Goal: Task Accomplishment & Management: Use online tool/utility

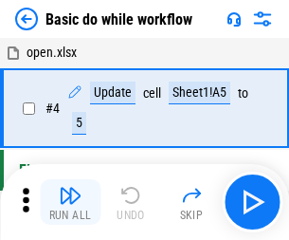
click at [70, 202] on img "button" at bounding box center [70, 195] width 23 height 23
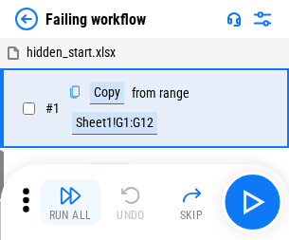
click at [70, 202] on img "button" at bounding box center [70, 195] width 23 height 23
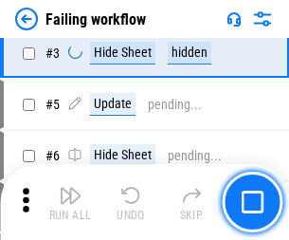
scroll to position [402, 0]
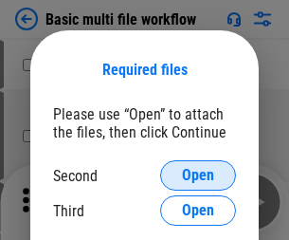
click at [198, 175] on span "Open" at bounding box center [198, 175] width 32 height 15
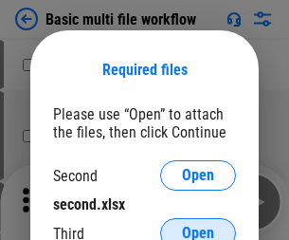
click at [198, 225] on span "Open" at bounding box center [198, 232] width 32 height 15
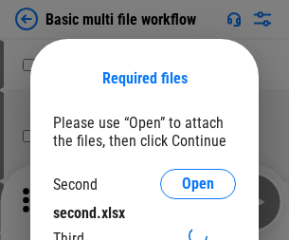
scroll to position [9, 0]
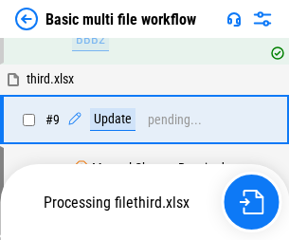
scroll to position [659, 0]
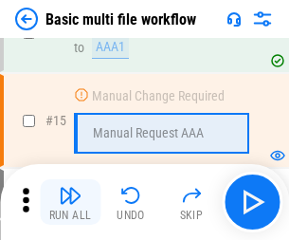
click at [70, 202] on img "button" at bounding box center [70, 195] width 23 height 23
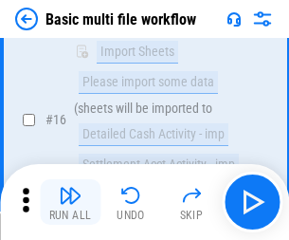
click at [70, 202] on img "button" at bounding box center [70, 195] width 23 height 23
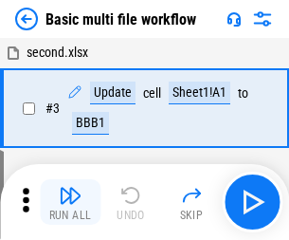
click at [70, 202] on img "button" at bounding box center [70, 195] width 23 height 23
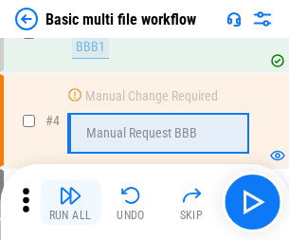
click at [70, 202] on img "button" at bounding box center [70, 195] width 23 height 23
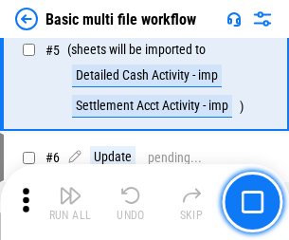
click at [70, 202] on img "button" at bounding box center [70, 195] width 23 height 23
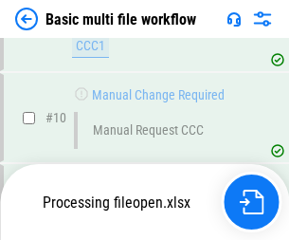
scroll to position [887, 0]
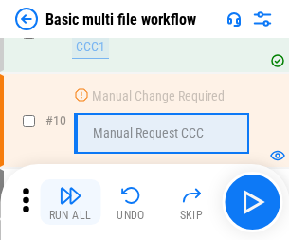
click at [70, 202] on img "button" at bounding box center [70, 195] width 23 height 23
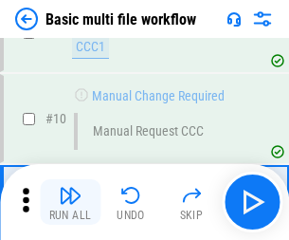
click at [70, 202] on img "button" at bounding box center [70, 195] width 23 height 23
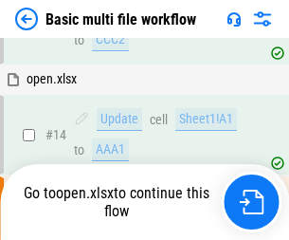
scroll to position [991, 0]
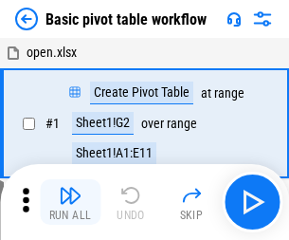
click at [70, 202] on img "button" at bounding box center [70, 195] width 23 height 23
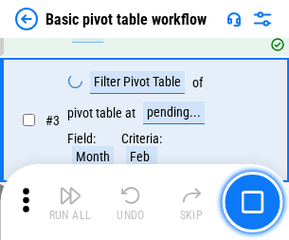
scroll to position [454, 0]
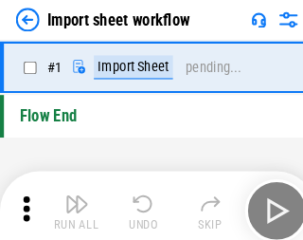
click at [70, 202] on img "button" at bounding box center [74, 195] width 23 height 23
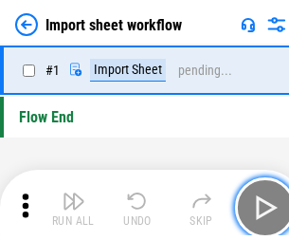
scroll to position [7, 0]
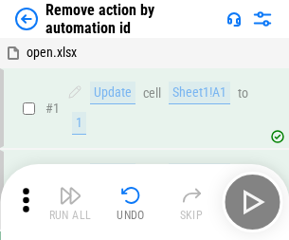
scroll to position [70, 0]
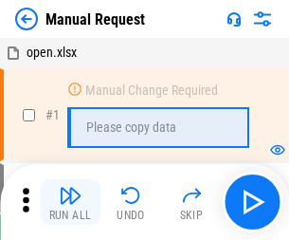
click at [70, 202] on img "button" at bounding box center [70, 195] width 23 height 23
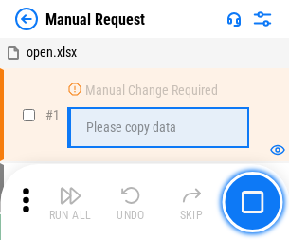
scroll to position [64, 0]
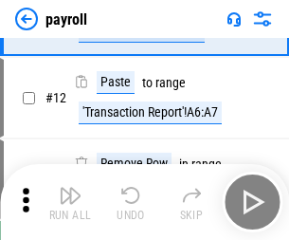
scroll to position [137, 0]
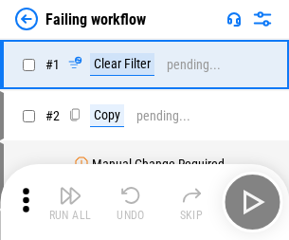
click at [70, 202] on img "button" at bounding box center [70, 195] width 23 height 23
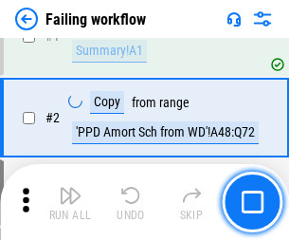
scroll to position [306, 0]
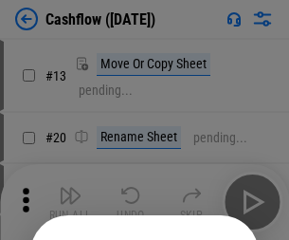
scroll to position [185, 0]
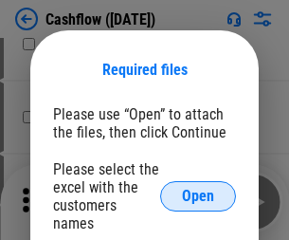
click at [198, 188] on span "Open" at bounding box center [198, 195] width 32 height 15
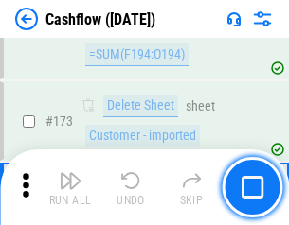
scroll to position [2005, 0]
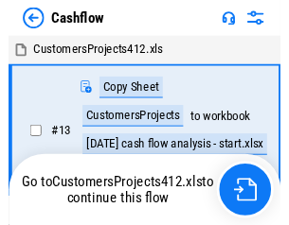
scroll to position [22, 0]
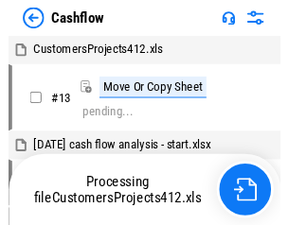
scroll to position [22, 0]
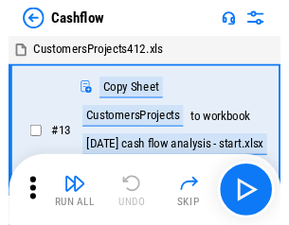
scroll to position [22, 0]
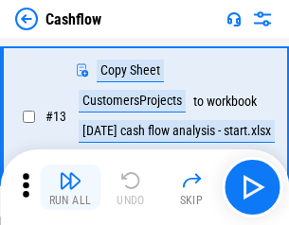
click at [70, 188] on img "button" at bounding box center [70, 181] width 23 height 23
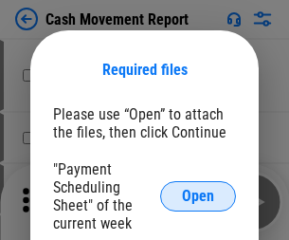
click at [198, 196] on span "Open" at bounding box center [198, 195] width 32 height 15
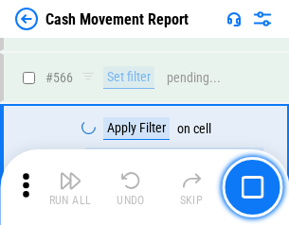
scroll to position [8682, 0]
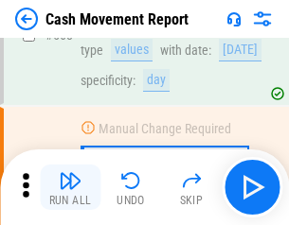
click at [70, 188] on img "button" at bounding box center [70, 181] width 23 height 23
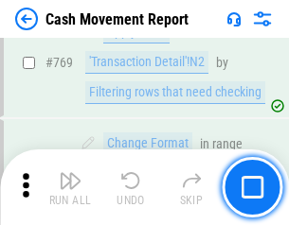
scroll to position [10526, 0]
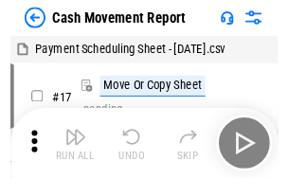
scroll to position [34, 0]
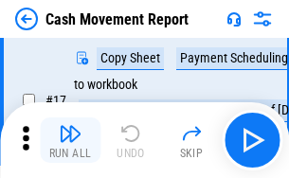
click at [70, 140] on img "button" at bounding box center [70, 133] width 23 height 23
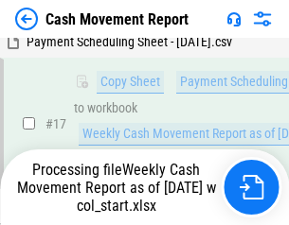
scroll to position [394, 0]
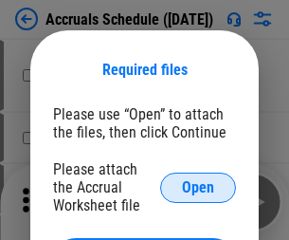
click at [198, 187] on span "Open" at bounding box center [198, 187] width 32 height 15
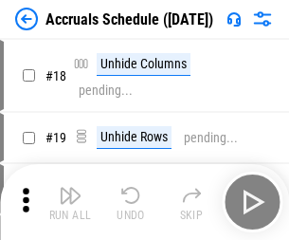
click at [70, 202] on img "button" at bounding box center [70, 195] width 23 height 23
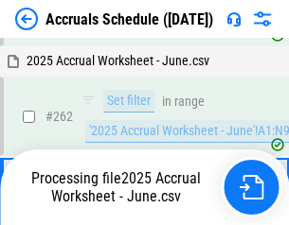
scroll to position [3110, 0]
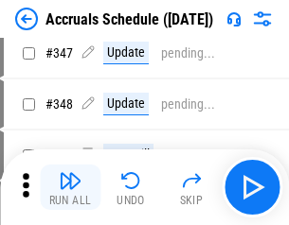
click at [70, 188] on img "button" at bounding box center [70, 181] width 23 height 23
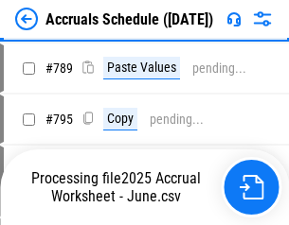
scroll to position [7957, 0]
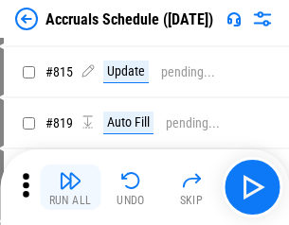
click at [70, 188] on img "button" at bounding box center [70, 181] width 23 height 23
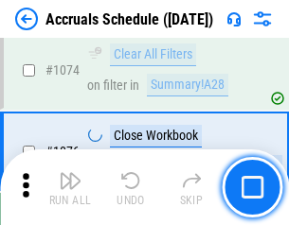
scroll to position [11345, 0]
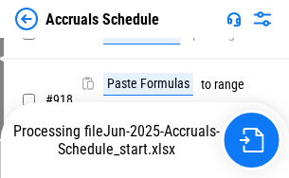
scroll to position [9932, 0]
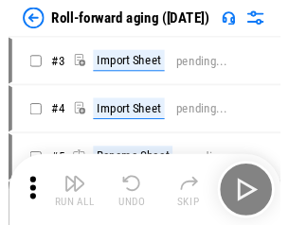
scroll to position [3, 0]
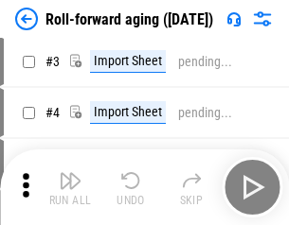
click at [70, 188] on img "button" at bounding box center [70, 181] width 23 height 23
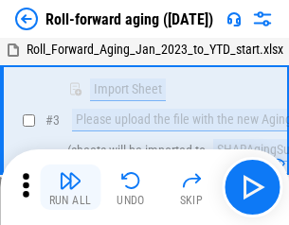
click at [70, 188] on img "button" at bounding box center [70, 181] width 23 height 23
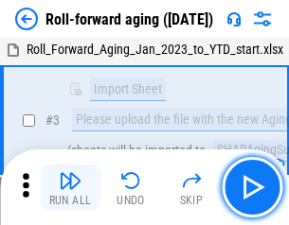
scroll to position [122, 0]
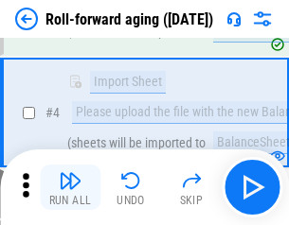
click at [70, 188] on img "button" at bounding box center [70, 181] width 23 height 23
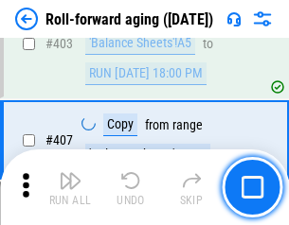
scroll to position [6569, 0]
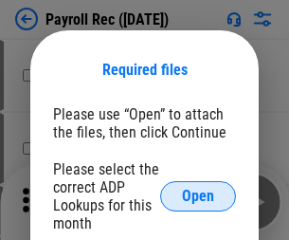
click at [198, 196] on span "Open" at bounding box center [198, 195] width 32 height 15
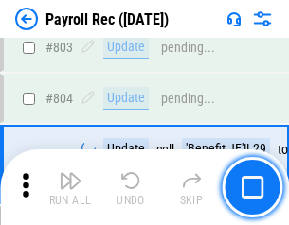
scroll to position [12035, 0]
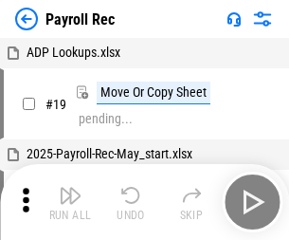
click at [70, 202] on img "button" at bounding box center [70, 195] width 23 height 23
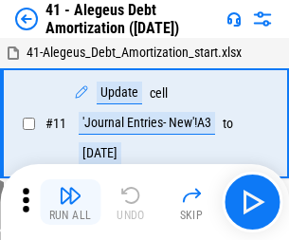
click at [70, 202] on img "button" at bounding box center [70, 195] width 23 height 23
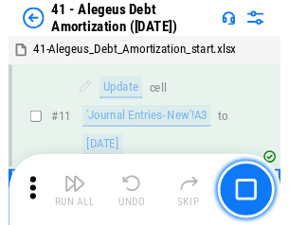
scroll to position [234, 0]
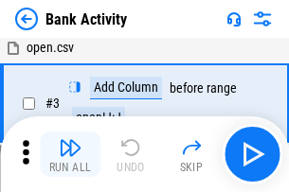
click at [70, 154] on img "button" at bounding box center [70, 147] width 23 height 23
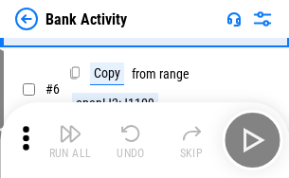
scroll to position [100, 0]
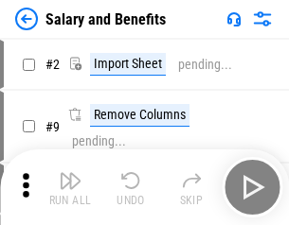
click at [70, 188] on img "button" at bounding box center [70, 181] width 23 height 23
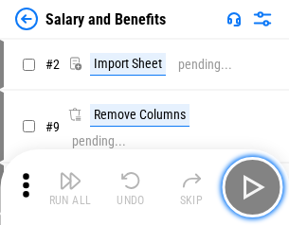
scroll to position [26, 0]
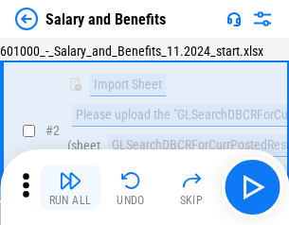
click at [70, 188] on img "button" at bounding box center [70, 181] width 23 height 23
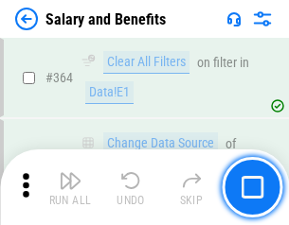
scroll to position [8920, 0]
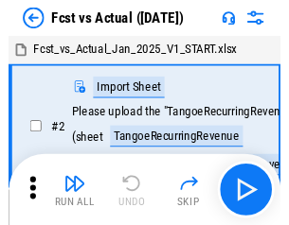
scroll to position [25, 0]
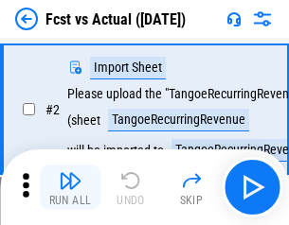
click at [70, 188] on img "button" at bounding box center [70, 181] width 23 height 23
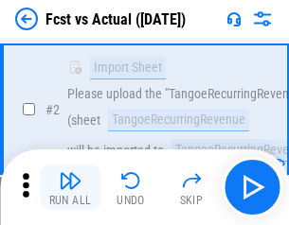
click at [70, 188] on img "button" at bounding box center [70, 181] width 23 height 23
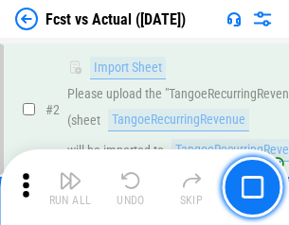
scroll to position [177, 0]
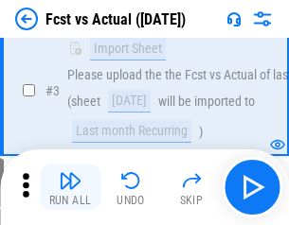
click at [70, 188] on img "button" at bounding box center [70, 181] width 23 height 23
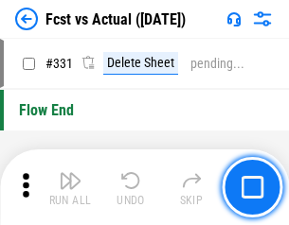
scroll to position [9067, 0]
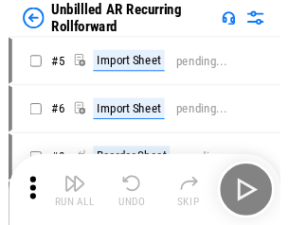
scroll to position [41, 0]
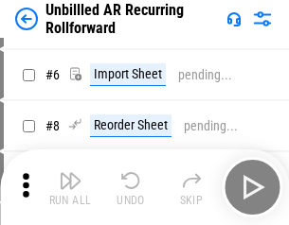
click at [70, 188] on img "button" at bounding box center [70, 181] width 23 height 23
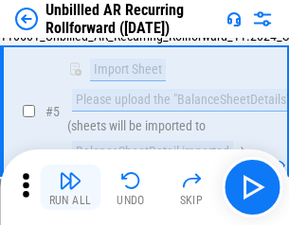
click at [70, 188] on img "button" at bounding box center [70, 181] width 23 height 23
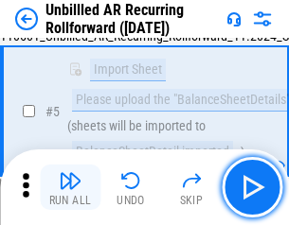
scroll to position [178, 0]
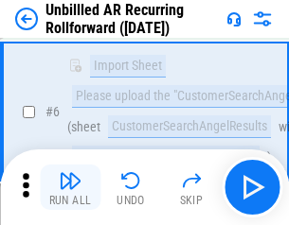
click at [70, 188] on img "button" at bounding box center [70, 181] width 23 height 23
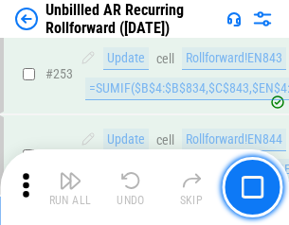
scroll to position [6434, 0]
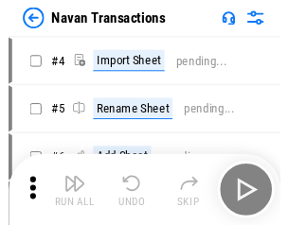
scroll to position [30, 0]
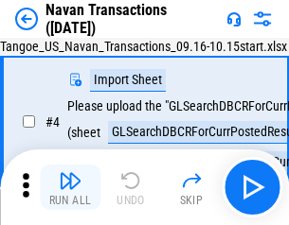
click at [70, 188] on img "button" at bounding box center [70, 181] width 23 height 23
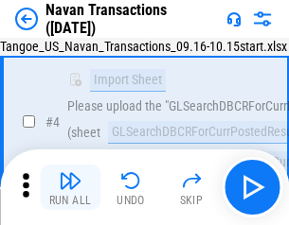
click at [70, 188] on img "button" at bounding box center [70, 181] width 23 height 23
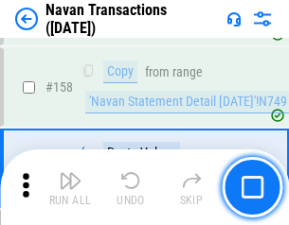
scroll to position [6141, 0]
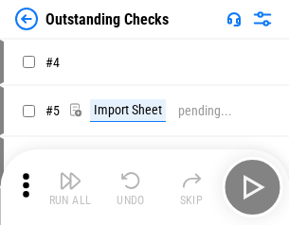
click at [70, 188] on img "button" at bounding box center [70, 181] width 23 height 23
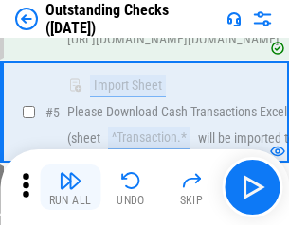
click at [70, 188] on img "button" at bounding box center [70, 181] width 23 height 23
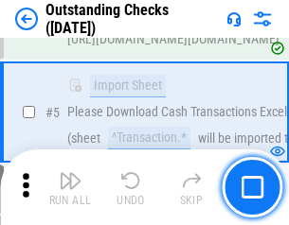
scroll to position [198, 0]
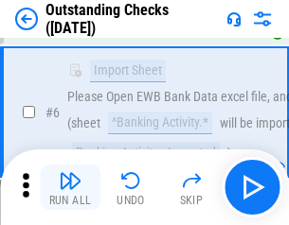
click at [70, 188] on img "button" at bounding box center [70, 181] width 23 height 23
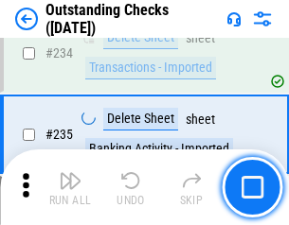
scroll to position [5752, 0]
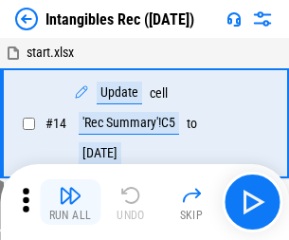
click at [70, 202] on img "button" at bounding box center [70, 195] width 23 height 23
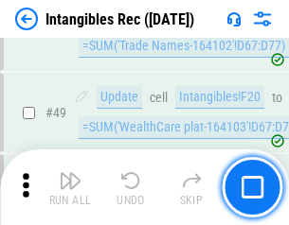
scroll to position [738, 0]
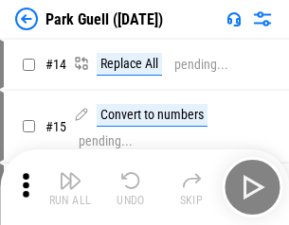
click at [70, 188] on img "button" at bounding box center [70, 181] width 23 height 23
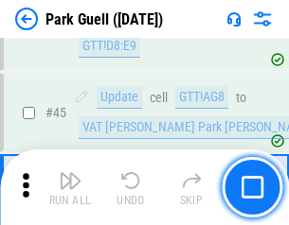
scroll to position [2369, 0]
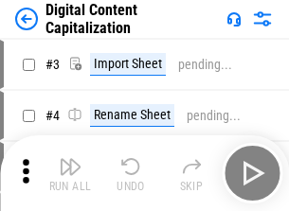
click at [70, 159] on img "button" at bounding box center [70, 166] width 23 height 23
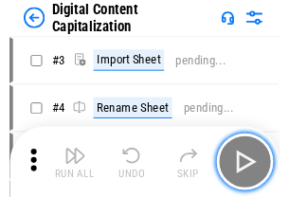
scroll to position [55, 0]
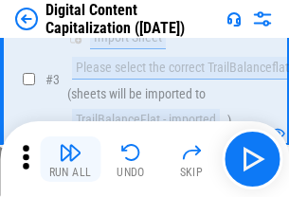
click at [70, 159] on img "button" at bounding box center [70, 152] width 23 height 23
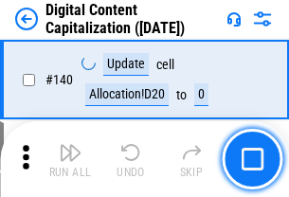
scroll to position [2009, 0]
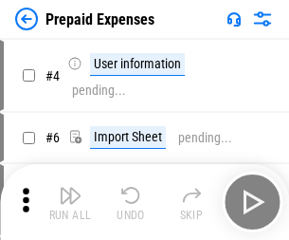
click at [70, 188] on img "button" at bounding box center [70, 195] width 23 height 23
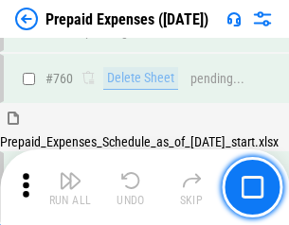
scroll to position [5250, 0]
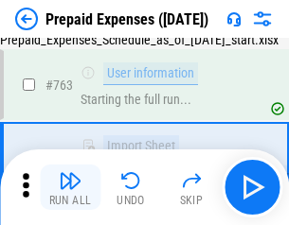
click at [70, 188] on img "button" at bounding box center [70, 181] width 23 height 23
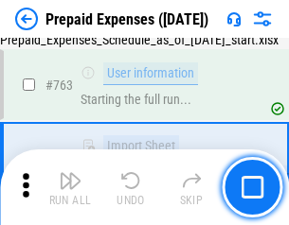
scroll to position [5362, 0]
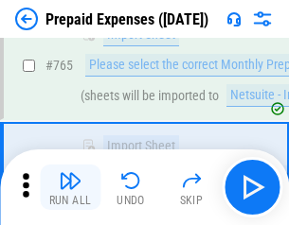
click at [70, 188] on img "button" at bounding box center [70, 181] width 23 height 23
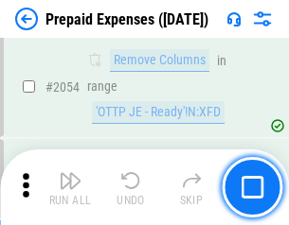
scroll to position [19800, 0]
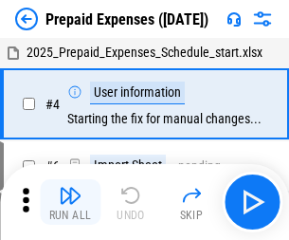
click at [70, 202] on img "button" at bounding box center [70, 195] width 23 height 23
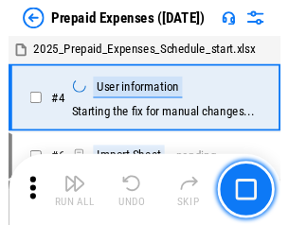
scroll to position [83, 0]
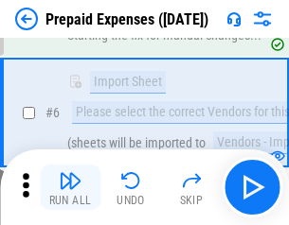
click at [70, 188] on img "button" at bounding box center [70, 181] width 23 height 23
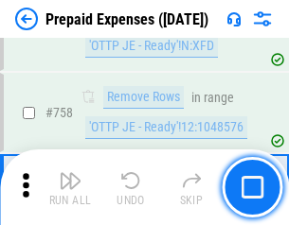
scroll to position [6749, 0]
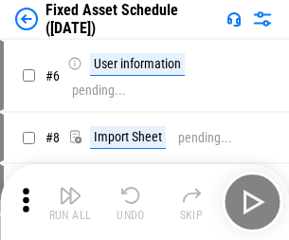
click at [70, 202] on img "button" at bounding box center [70, 195] width 23 height 23
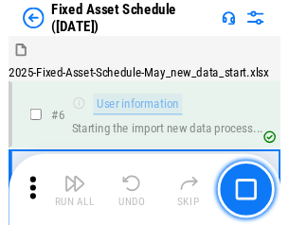
scroll to position [102, 0]
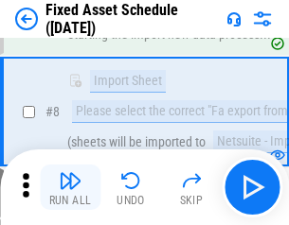
click at [70, 188] on img "button" at bounding box center [70, 181] width 23 height 23
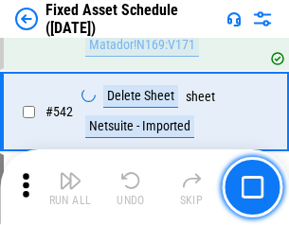
scroll to position [6753, 0]
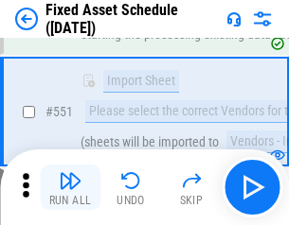
click at [70, 188] on img "button" at bounding box center [70, 181] width 23 height 23
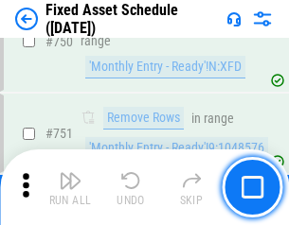
scroll to position [9235, 0]
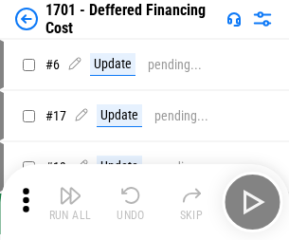
click at [70, 202] on img "button" at bounding box center [70, 195] width 23 height 23
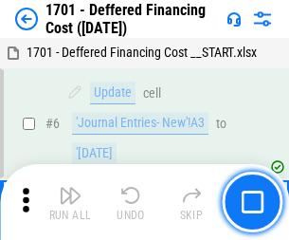
scroll to position [227, 0]
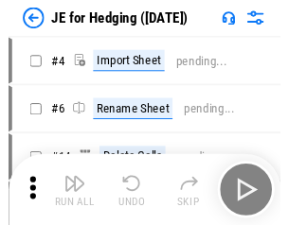
scroll to position [3, 0]
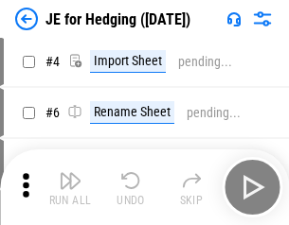
click at [70, 188] on img "button" at bounding box center [70, 181] width 23 height 23
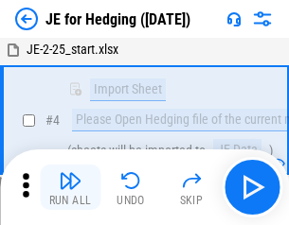
click at [70, 188] on img "button" at bounding box center [70, 181] width 23 height 23
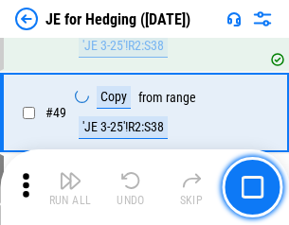
scroll to position [1227, 0]
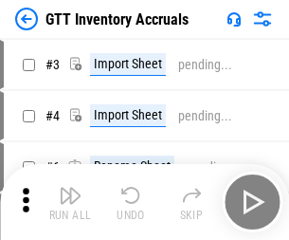
click at [70, 188] on img "button" at bounding box center [70, 195] width 23 height 23
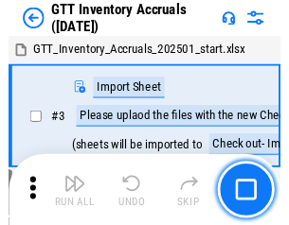
scroll to position [3, 0]
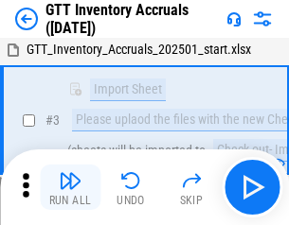
click at [70, 188] on img "button" at bounding box center [70, 181] width 23 height 23
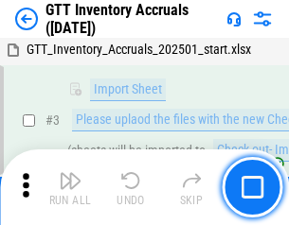
scroll to position [122, 0]
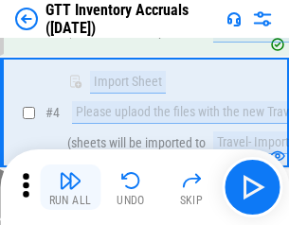
click at [70, 188] on img "button" at bounding box center [70, 181] width 23 height 23
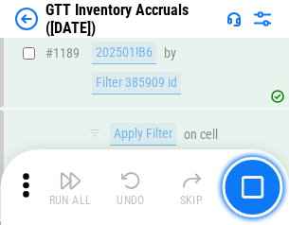
scroll to position [15468, 0]
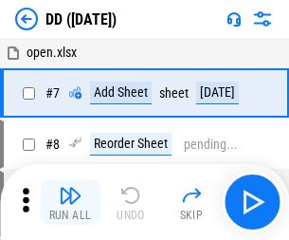
click at [70, 202] on img "button" at bounding box center [70, 195] width 23 height 23
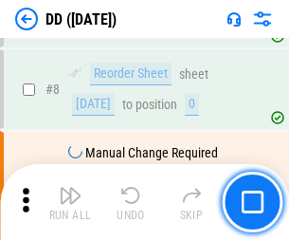
scroll to position [183, 0]
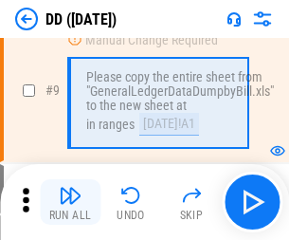
click at [70, 202] on img "button" at bounding box center [70, 195] width 23 height 23
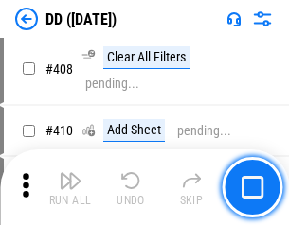
scroll to position [8475, 0]
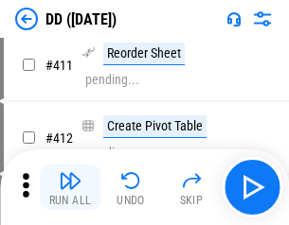
click at [70, 188] on img "button" at bounding box center [70, 181] width 23 height 23
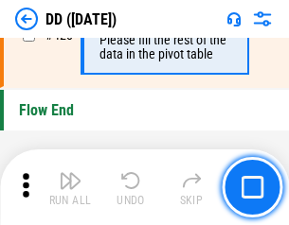
scroll to position [9066, 0]
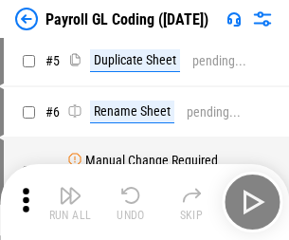
click at [70, 202] on img "button" at bounding box center [70, 195] width 23 height 23
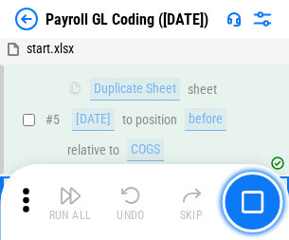
scroll to position [227, 0]
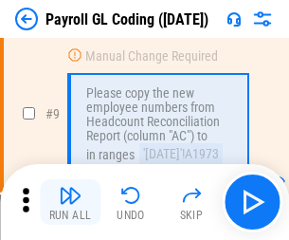
click at [70, 202] on img "button" at bounding box center [70, 195] width 23 height 23
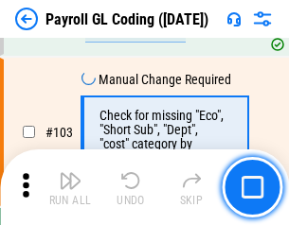
scroll to position [4444, 0]
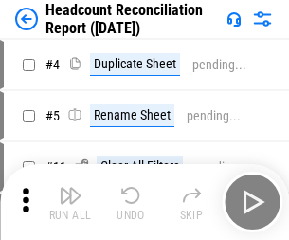
click at [70, 202] on img "button" at bounding box center [70, 195] width 23 height 23
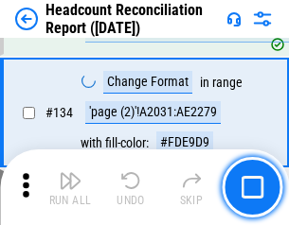
scroll to position [2277, 0]
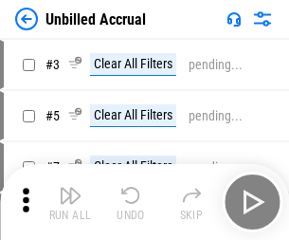
click at [70, 202] on img "button" at bounding box center [70, 195] width 23 height 23
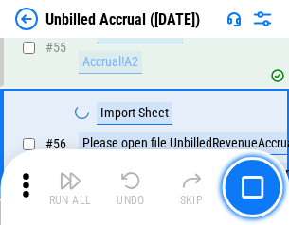
scroll to position [1978, 0]
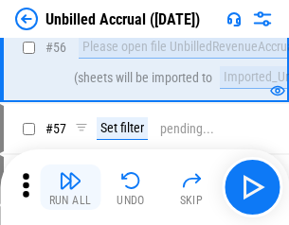
click at [70, 188] on img "button" at bounding box center [70, 181] width 23 height 23
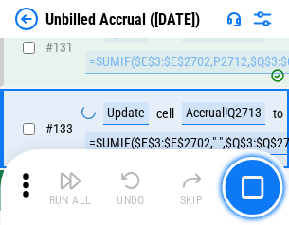
scroll to position [5642, 0]
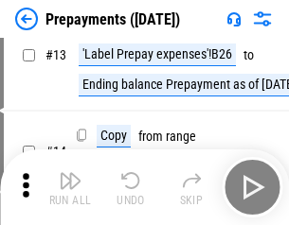
scroll to position [118, 0]
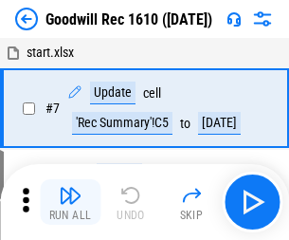
click at [70, 202] on img "button" at bounding box center [70, 195] width 23 height 23
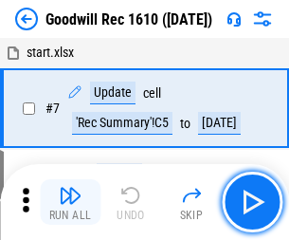
scroll to position [324, 0]
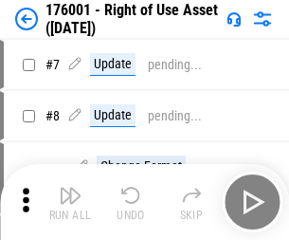
click at [70, 202] on img "button" at bounding box center [70, 195] width 23 height 23
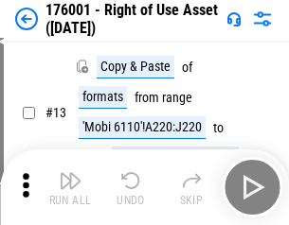
scroll to position [122, 0]
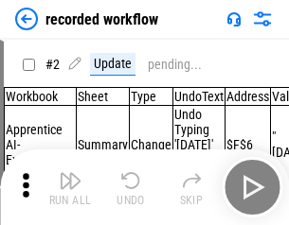
click at [70, 188] on img "button" at bounding box center [70, 181] width 23 height 23
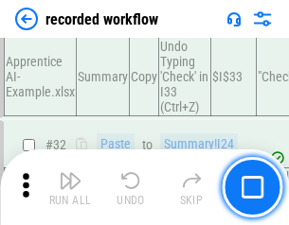
scroll to position [5921, 0]
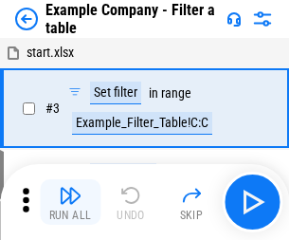
click at [70, 202] on img "button" at bounding box center [70, 195] width 23 height 23
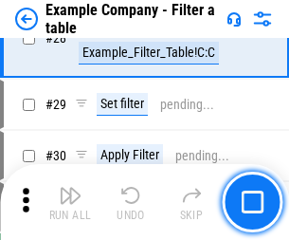
scroll to position [1733, 0]
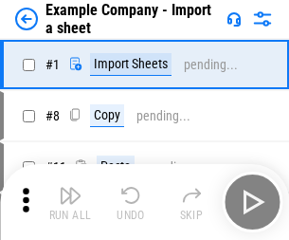
click at [70, 188] on img "button" at bounding box center [70, 195] width 23 height 23
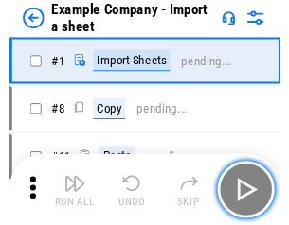
scroll to position [29, 0]
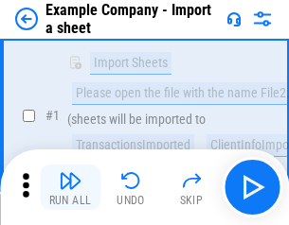
click at [70, 188] on img "button" at bounding box center [70, 181] width 23 height 23
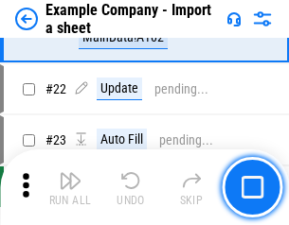
scroll to position [419, 0]
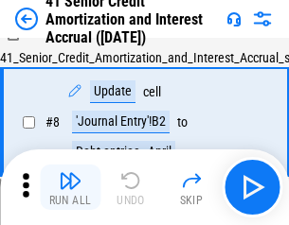
click at [70, 188] on img "button" at bounding box center [70, 181] width 23 height 23
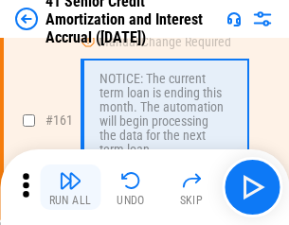
click at [70, 188] on img "button" at bounding box center [70, 181] width 23 height 23
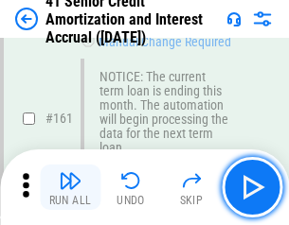
scroll to position [2026, 0]
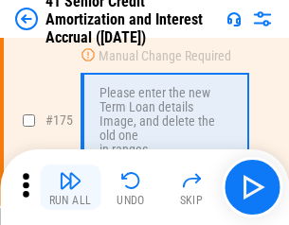
click at [70, 188] on img "button" at bounding box center [70, 181] width 23 height 23
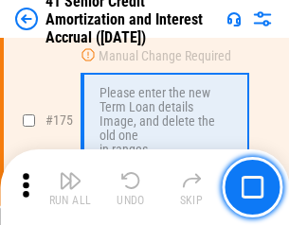
scroll to position [2218, 0]
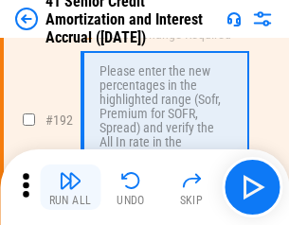
click at [70, 188] on img "button" at bounding box center [70, 181] width 23 height 23
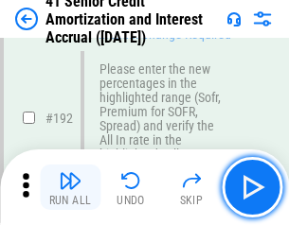
scroll to position [2417, 0]
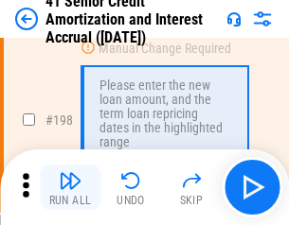
click at [70, 188] on img "button" at bounding box center [70, 181] width 23 height 23
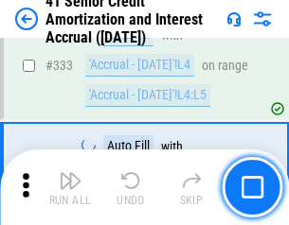
scroll to position [4839, 0]
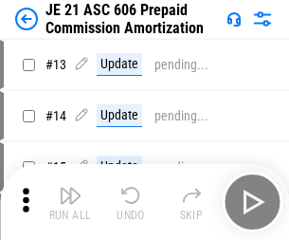
click at [70, 188] on img "button" at bounding box center [70, 195] width 23 height 23
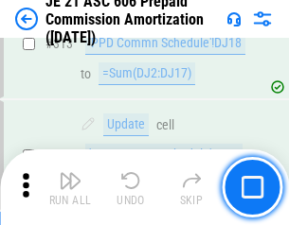
scroll to position [3537, 0]
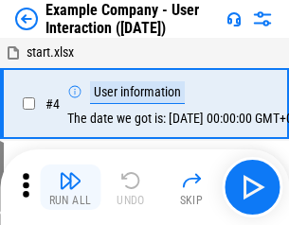
click at [70, 188] on img "button" at bounding box center [70, 181] width 23 height 23
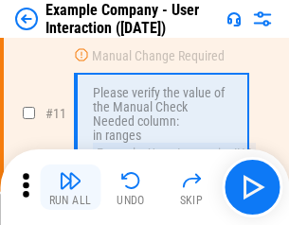
click at [70, 188] on img "button" at bounding box center [70, 181] width 23 height 23
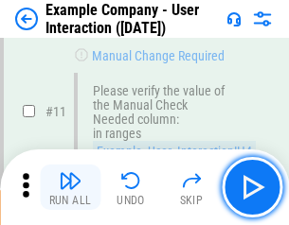
scroll to position [410, 0]
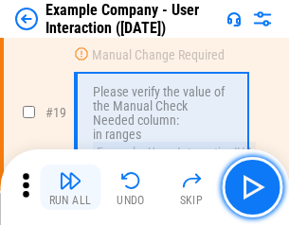
click at [70, 188] on img "button" at bounding box center [70, 181] width 23 height 23
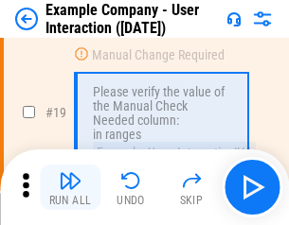
click at [70, 188] on img "button" at bounding box center [70, 181] width 23 height 23
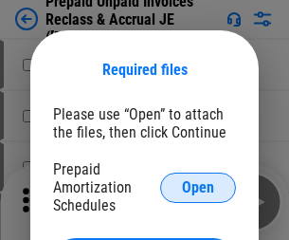
click at [198, 187] on span "Open" at bounding box center [198, 187] width 32 height 15
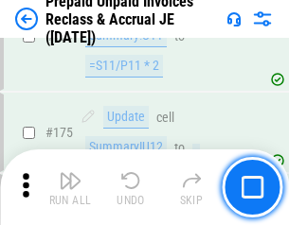
scroll to position [2557, 0]
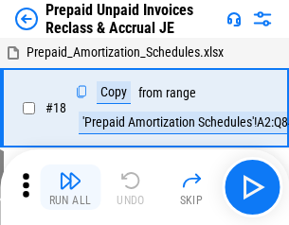
click at [70, 188] on img "button" at bounding box center [70, 181] width 23 height 23
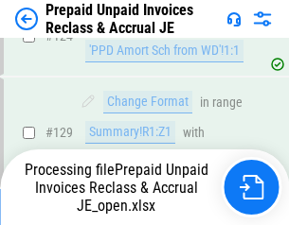
scroll to position [1373, 0]
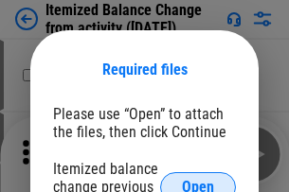
click at [198, 180] on span "Open" at bounding box center [198, 187] width 32 height 15
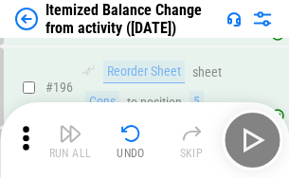
scroll to position [3646, 0]
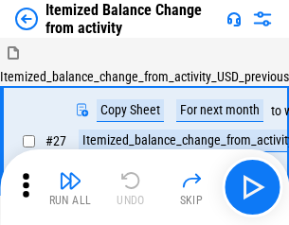
scroll to position [29, 0]
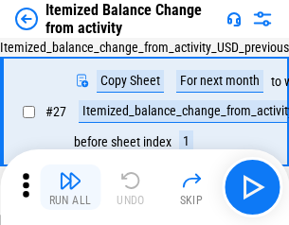
click at [70, 188] on img "button" at bounding box center [70, 181] width 23 height 23
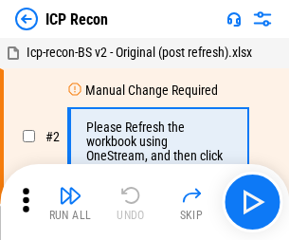
scroll to position [9, 0]
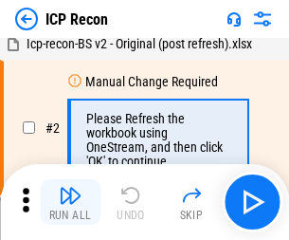
click at [70, 202] on img "button" at bounding box center [70, 195] width 23 height 23
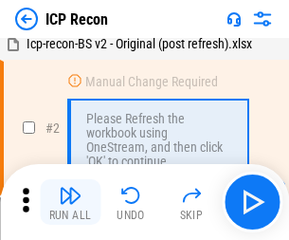
click at [70, 202] on img "button" at bounding box center [70, 195] width 23 height 23
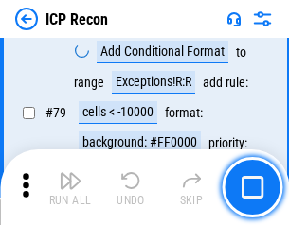
scroll to position [1856, 0]
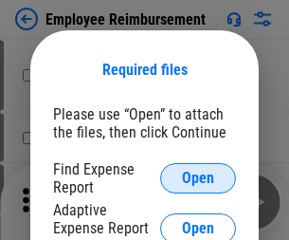
click at [198, 178] on span "Open" at bounding box center [198, 177] width 32 height 15
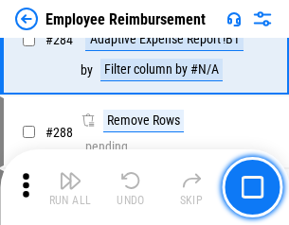
scroll to position [5149, 0]
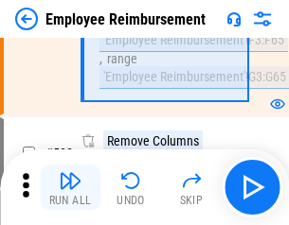
click at [70, 188] on img "button" at bounding box center [70, 181] width 23 height 23
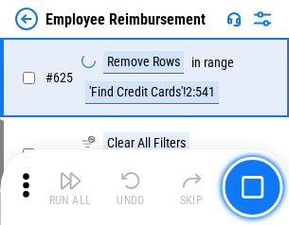
scroll to position [11341, 0]
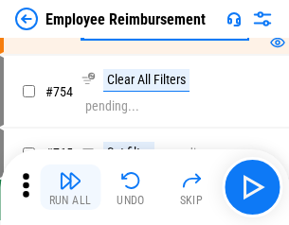
click at [70, 188] on img "button" at bounding box center [70, 181] width 23 height 23
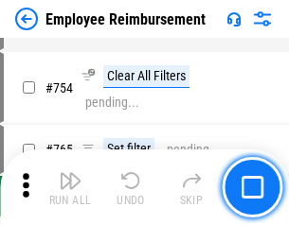
scroll to position [13290, 0]
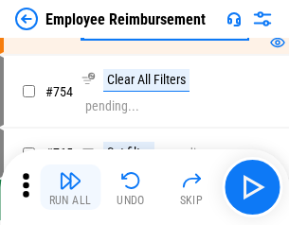
click at [70, 188] on img "button" at bounding box center [70, 181] width 23 height 23
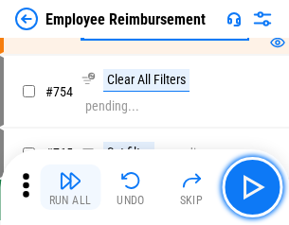
click at [70, 188] on img "button" at bounding box center [70, 181] width 23 height 23
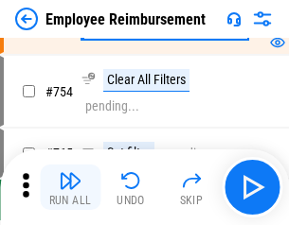
click at [70, 188] on img "button" at bounding box center [70, 181] width 23 height 23
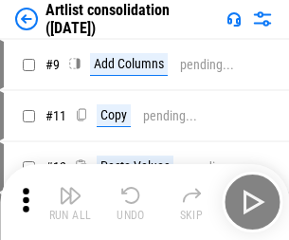
click at [70, 202] on img "button" at bounding box center [70, 195] width 23 height 23
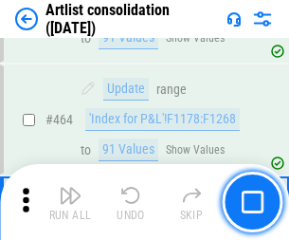
scroll to position [8294, 0]
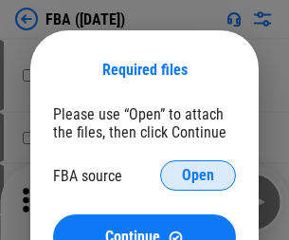
click at [198, 175] on span "Open" at bounding box center [198, 175] width 32 height 15
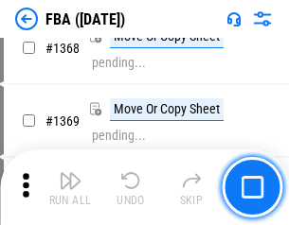
scroll to position [20343, 0]
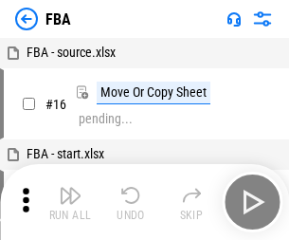
scroll to position [19, 0]
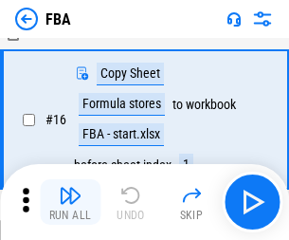
click at [70, 202] on img "button" at bounding box center [70, 195] width 23 height 23
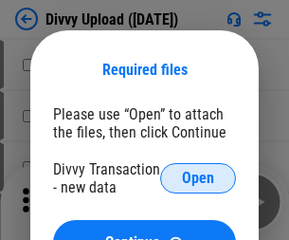
click at [198, 178] on span "Open" at bounding box center [198, 177] width 32 height 15
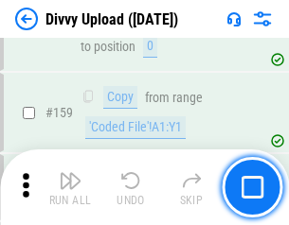
scroll to position [1962, 0]
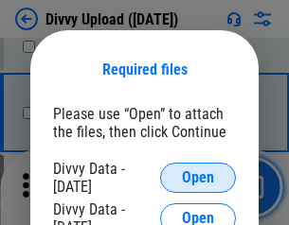
click at [198, 178] on span "Open" at bounding box center [198, 177] width 32 height 15
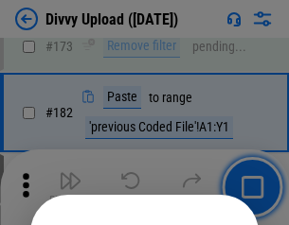
scroll to position [2126, 0]
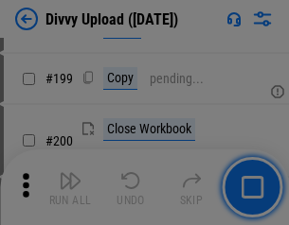
scroll to position [2754, 0]
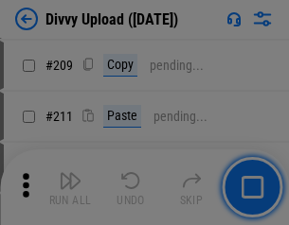
scroll to position [3217, 0]
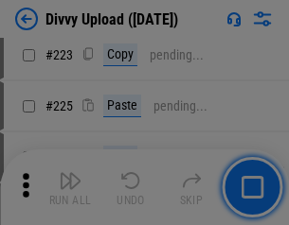
scroll to position [3780, 0]
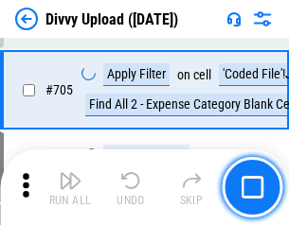
scroll to position [12958, 0]
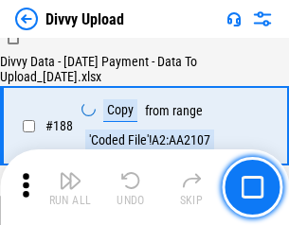
scroll to position [2230, 0]
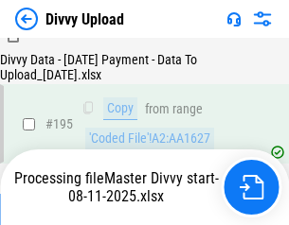
scroll to position [2647, 0]
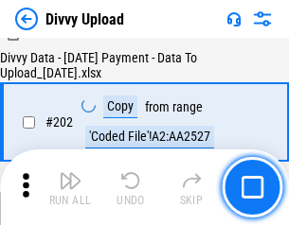
scroll to position [3065, 0]
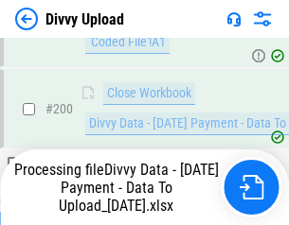
scroll to position [2955, 0]
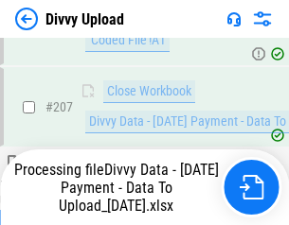
scroll to position [3373, 0]
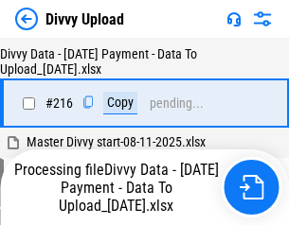
scroll to position [3900, 0]
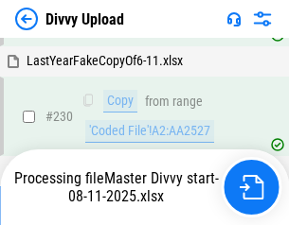
scroll to position [4701, 0]
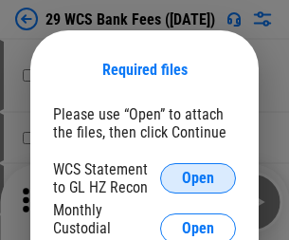
click at [198, 178] on span "Open" at bounding box center [198, 177] width 32 height 15
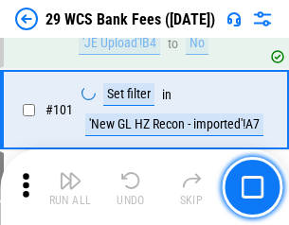
scroll to position [1846, 0]
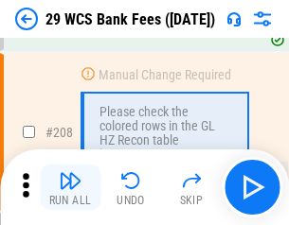
click at [70, 188] on img "button" at bounding box center [70, 181] width 23 height 23
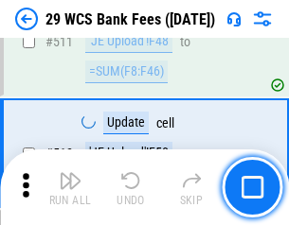
scroll to position [9530, 0]
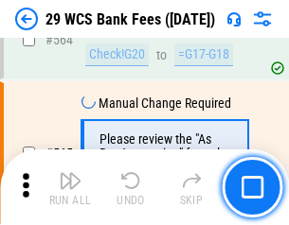
click at [70, 188] on img "button" at bounding box center [70, 181] width 23 height 23
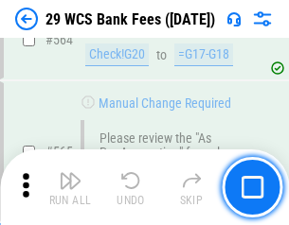
scroll to position [10244, 0]
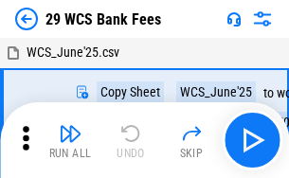
scroll to position [34, 0]
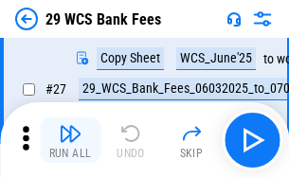
click at [70, 140] on img "button" at bounding box center [70, 133] width 23 height 23
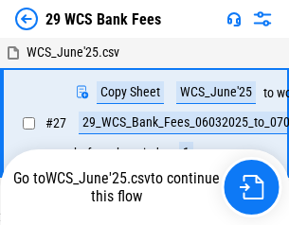
scroll to position [10, 0]
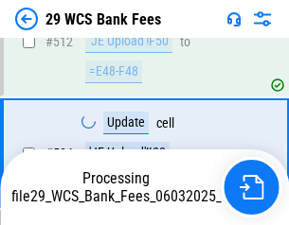
scroll to position [9902, 0]
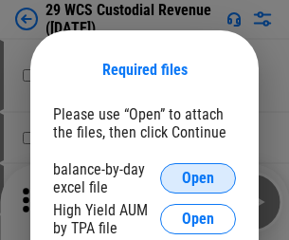
click at [198, 178] on span "Open" at bounding box center [198, 177] width 32 height 15
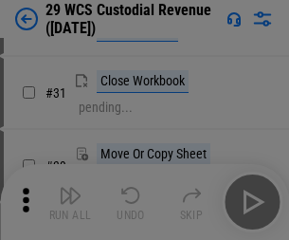
scroll to position [406, 0]
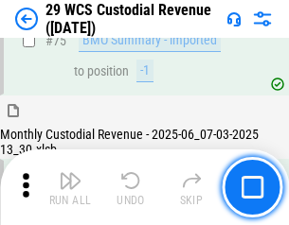
scroll to position [1979, 0]
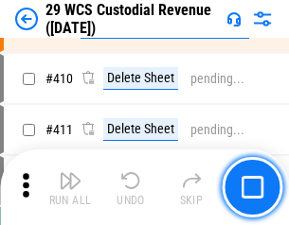
click at [70, 188] on img "button" at bounding box center [70, 181] width 23 height 23
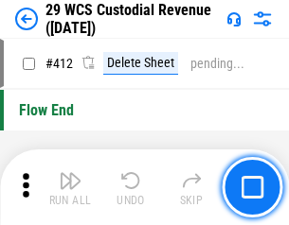
scroll to position [9046, 0]
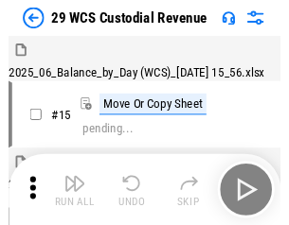
scroll to position [45, 0]
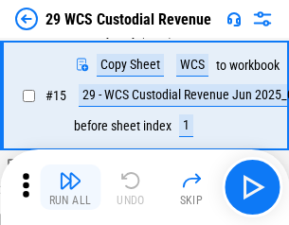
click at [70, 188] on img "button" at bounding box center [70, 181] width 23 height 23
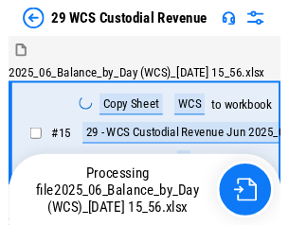
scroll to position [45, 0]
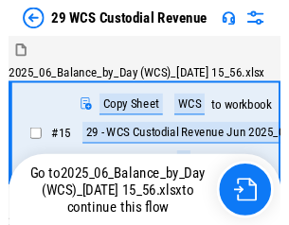
scroll to position [35, 0]
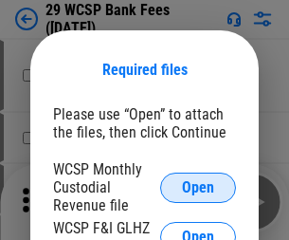
click at [198, 187] on span "Open" at bounding box center [198, 187] width 32 height 15
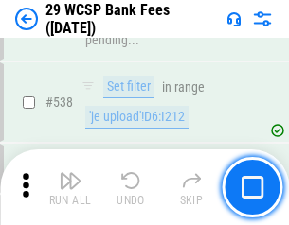
scroll to position [7278, 0]
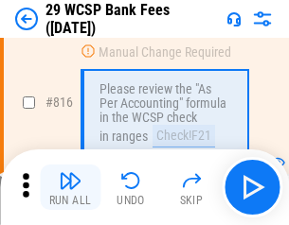
click at [70, 188] on img "button" at bounding box center [70, 181] width 23 height 23
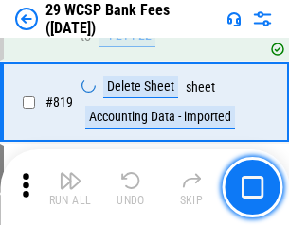
scroll to position [11572, 0]
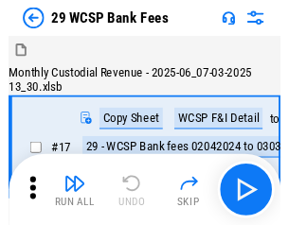
scroll to position [45, 0]
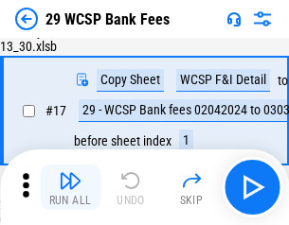
click at [70, 188] on img "button" at bounding box center [70, 181] width 23 height 23
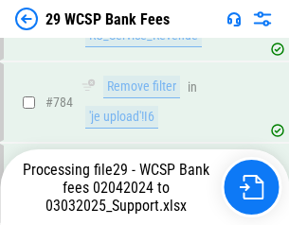
scroll to position [11388, 0]
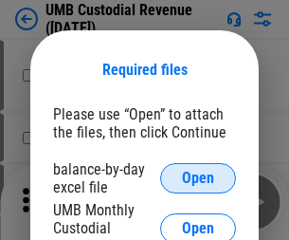
click at [198, 178] on span "Open" at bounding box center [198, 177] width 32 height 15
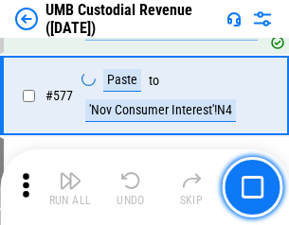
scroll to position [8834, 0]
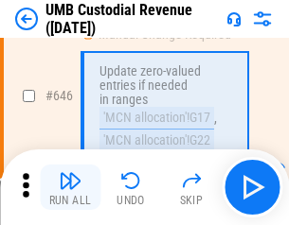
click at [70, 188] on img "button" at bounding box center [70, 181] width 23 height 23
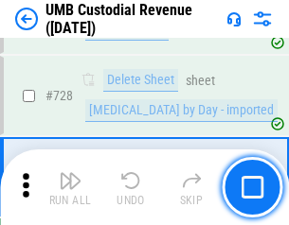
scroll to position [11685, 0]
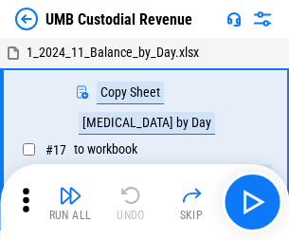
scroll to position [14, 0]
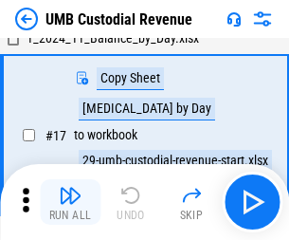
click at [70, 202] on img "button" at bounding box center [70, 195] width 23 height 23
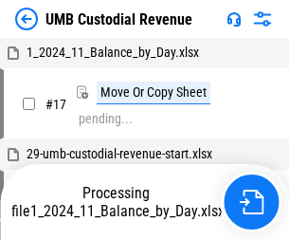
scroll to position [14, 0]
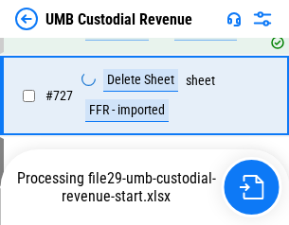
scroll to position [11560, 0]
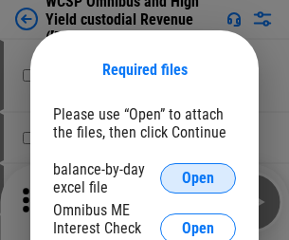
click at [198, 178] on span "Open" at bounding box center [198, 177] width 32 height 15
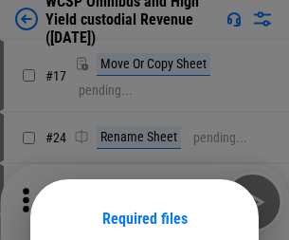
scroll to position [149, 0]
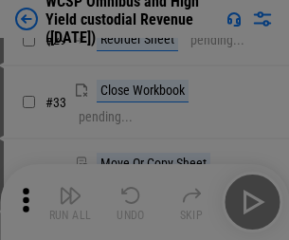
scroll to position [433, 0]
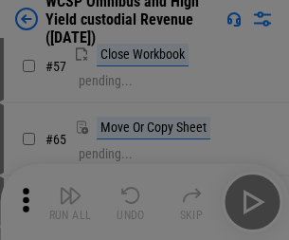
scroll to position [826, 0]
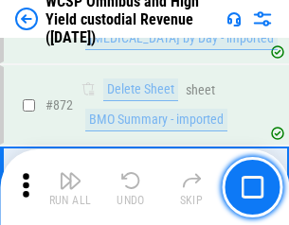
scroll to position [16032, 0]
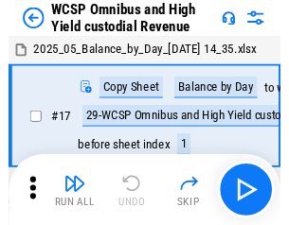
scroll to position [10, 0]
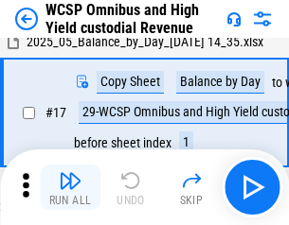
click at [70, 188] on img "button" at bounding box center [70, 181] width 23 height 23
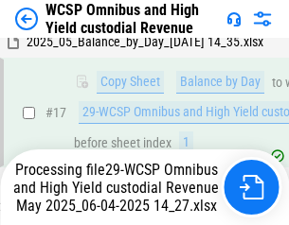
scroll to position [394, 0]
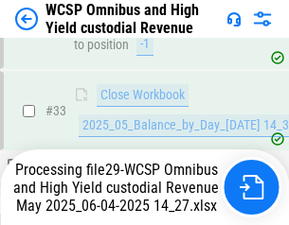
scroll to position [841, 0]
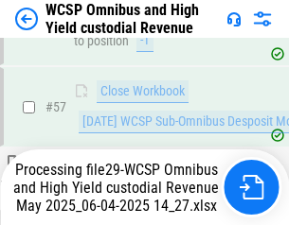
scroll to position [1944, 0]
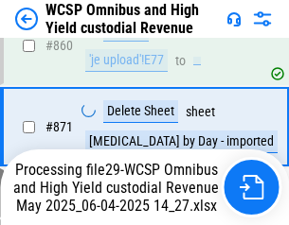
scroll to position [15988, 0]
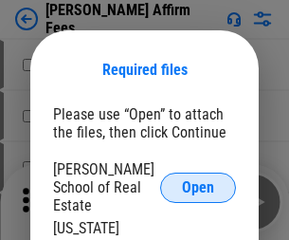
click at [198, 180] on span "Open" at bounding box center [198, 187] width 32 height 15
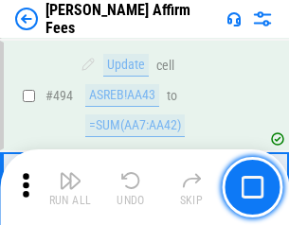
scroll to position [5151, 0]
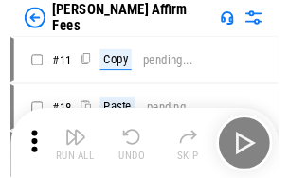
scroll to position [19, 0]
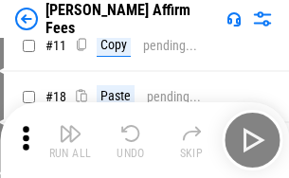
click at [70, 140] on img "button" at bounding box center [70, 133] width 23 height 23
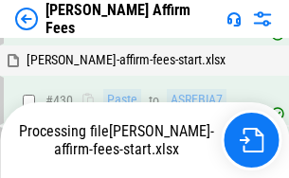
scroll to position [4299, 0]
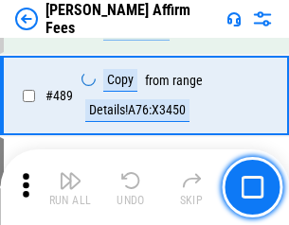
scroll to position [4944, 0]
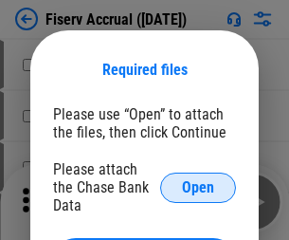
click at [198, 180] on span "Open" at bounding box center [198, 187] width 32 height 15
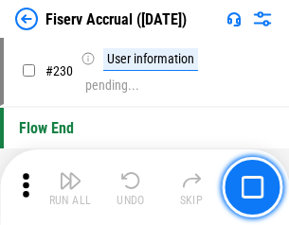
scroll to position [6002, 0]
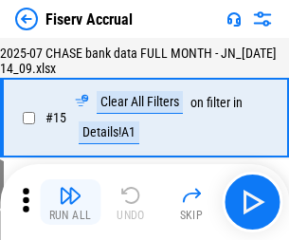
click at [70, 202] on img "button" at bounding box center [70, 195] width 23 height 23
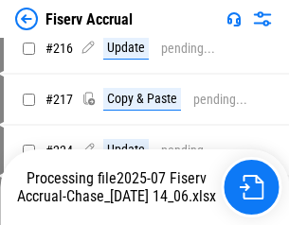
scroll to position [5748, 0]
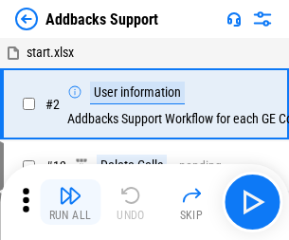
click at [70, 188] on img "button" at bounding box center [70, 195] width 23 height 23
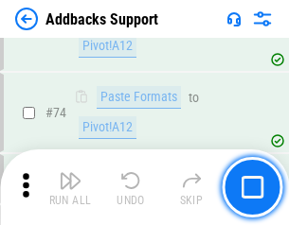
scroll to position [1379, 0]
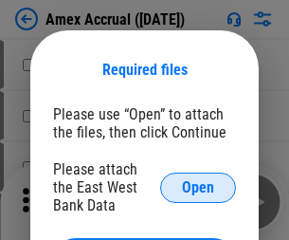
click at [198, 187] on span "Open" at bounding box center [198, 187] width 32 height 15
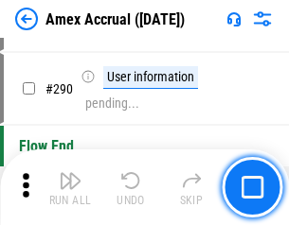
scroll to position [5432, 0]
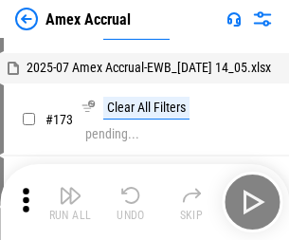
click at [70, 202] on img "button" at bounding box center [70, 195] width 23 height 23
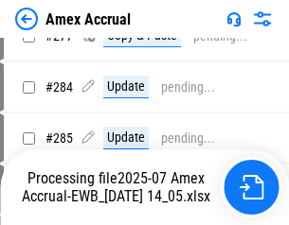
scroll to position [5877, 0]
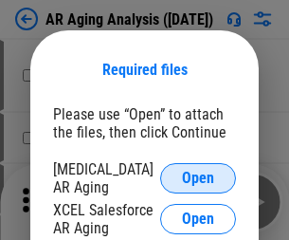
click at [198, 175] on span "Open" at bounding box center [198, 177] width 32 height 15
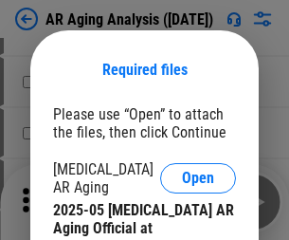
scroll to position [570, 0]
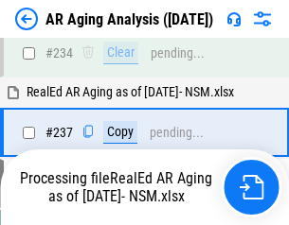
scroll to position [2936, 0]
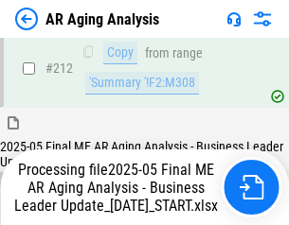
scroll to position [2914, 0]
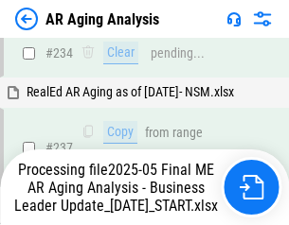
scroll to position [2993, 0]
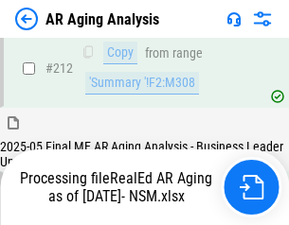
scroll to position [2833, 0]
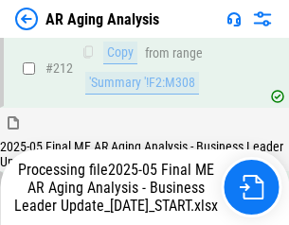
scroll to position [2848, 0]
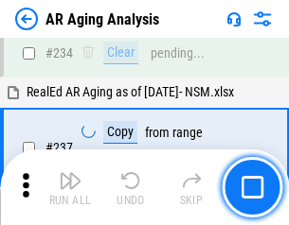
scroll to position [2914, 0]
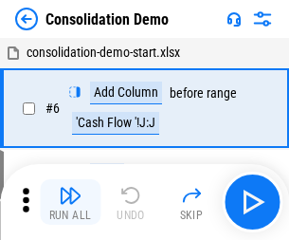
click at [70, 202] on img "button" at bounding box center [70, 195] width 23 height 23
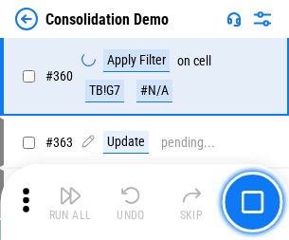
scroll to position [6349, 0]
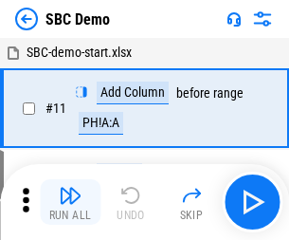
click at [70, 202] on img "button" at bounding box center [70, 195] width 23 height 23
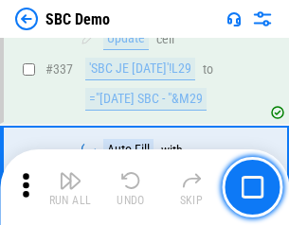
scroll to position [4983, 0]
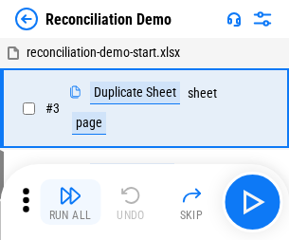
click at [70, 202] on img "button" at bounding box center [70, 195] width 23 height 23
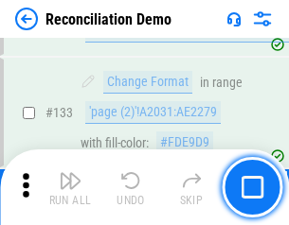
scroll to position [2249, 0]
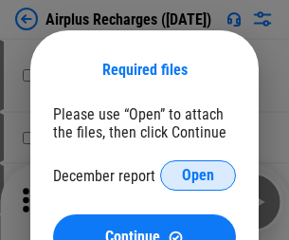
click at [198, 175] on span "Open" at bounding box center [198, 175] width 32 height 15
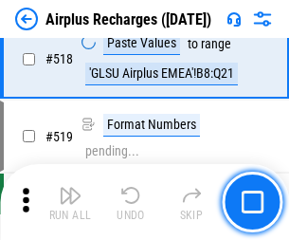
scroll to position [8151, 0]
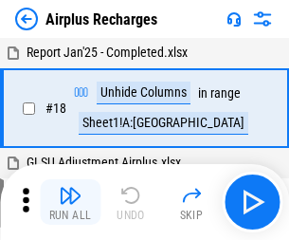
click at [70, 202] on img "button" at bounding box center [70, 195] width 23 height 23
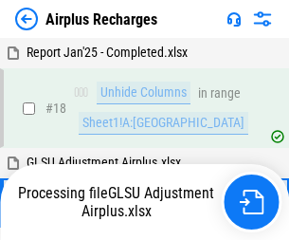
scroll to position [83, 0]
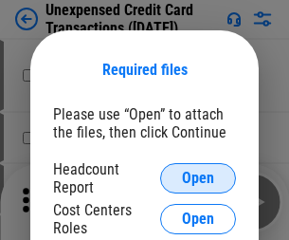
click at [198, 178] on span "Open" at bounding box center [198, 177] width 32 height 15
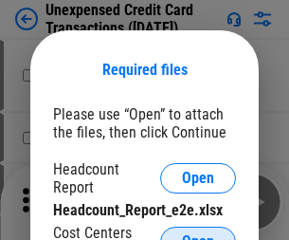
click at [198, 234] on span "Open" at bounding box center [198, 241] width 32 height 15
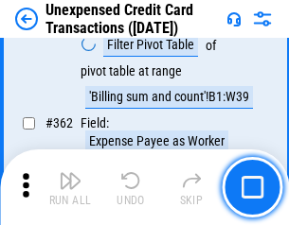
scroll to position [4871, 0]
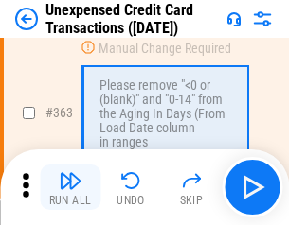
click at [70, 188] on img "button" at bounding box center [70, 181] width 23 height 23
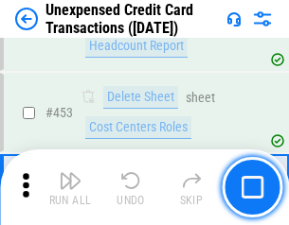
scroll to position [6461, 0]
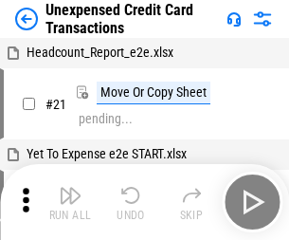
scroll to position [29, 0]
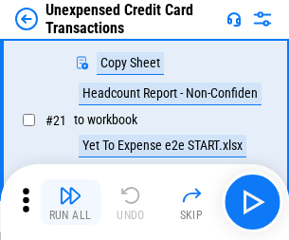
click at [70, 202] on img "button" at bounding box center [70, 195] width 23 height 23
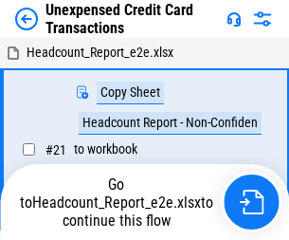
scroll to position [29, 0]
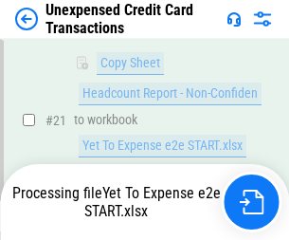
scroll to position [308, 0]
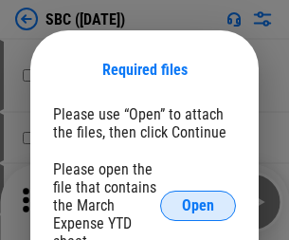
click at [198, 205] on span "Open" at bounding box center [198, 205] width 32 height 15
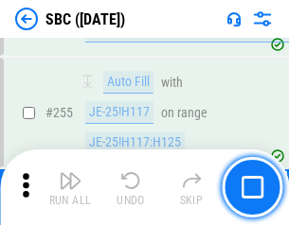
scroll to position [3701, 0]
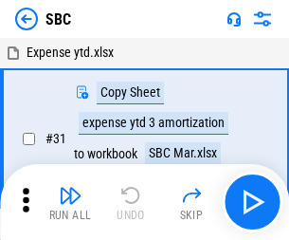
scroll to position [19, 0]
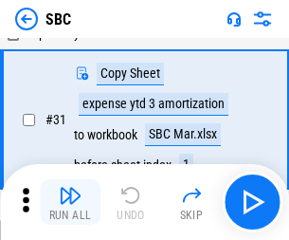
click at [70, 202] on img "button" at bounding box center [70, 195] width 23 height 23
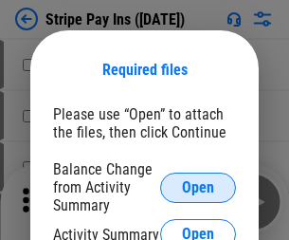
click at [198, 187] on span "Open" at bounding box center [198, 187] width 32 height 15
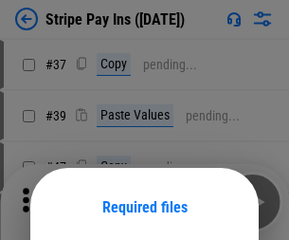
scroll to position [137, 0]
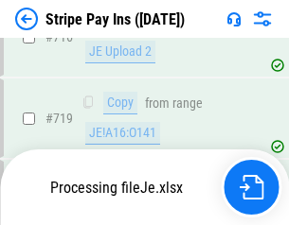
scroll to position [9820, 0]
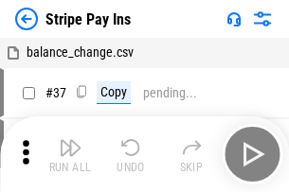
click at [70, 154] on img "button" at bounding box center [70, 147] width 23 height 23
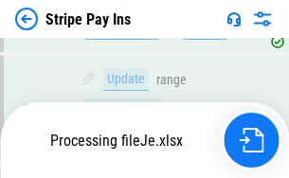
scroll to position [9667, 0]
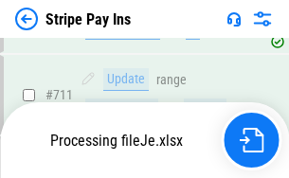
scroll to position [9555, 0]
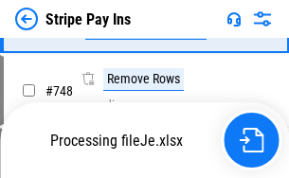
scroll to position [9778, 0]
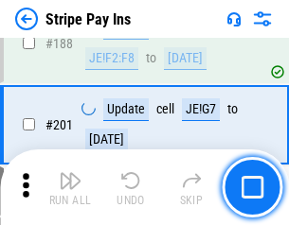
scroll to position [2697, 0]
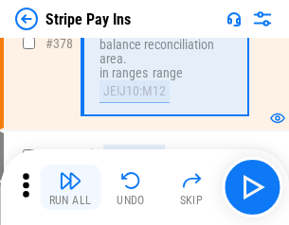
click at [70, 188] on img "button" at bounding box center [70, 181] width 23 height 23
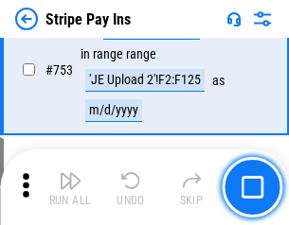
scroll to position [9755, 0]
